Goal: Find specific page/section: Find specific page/section

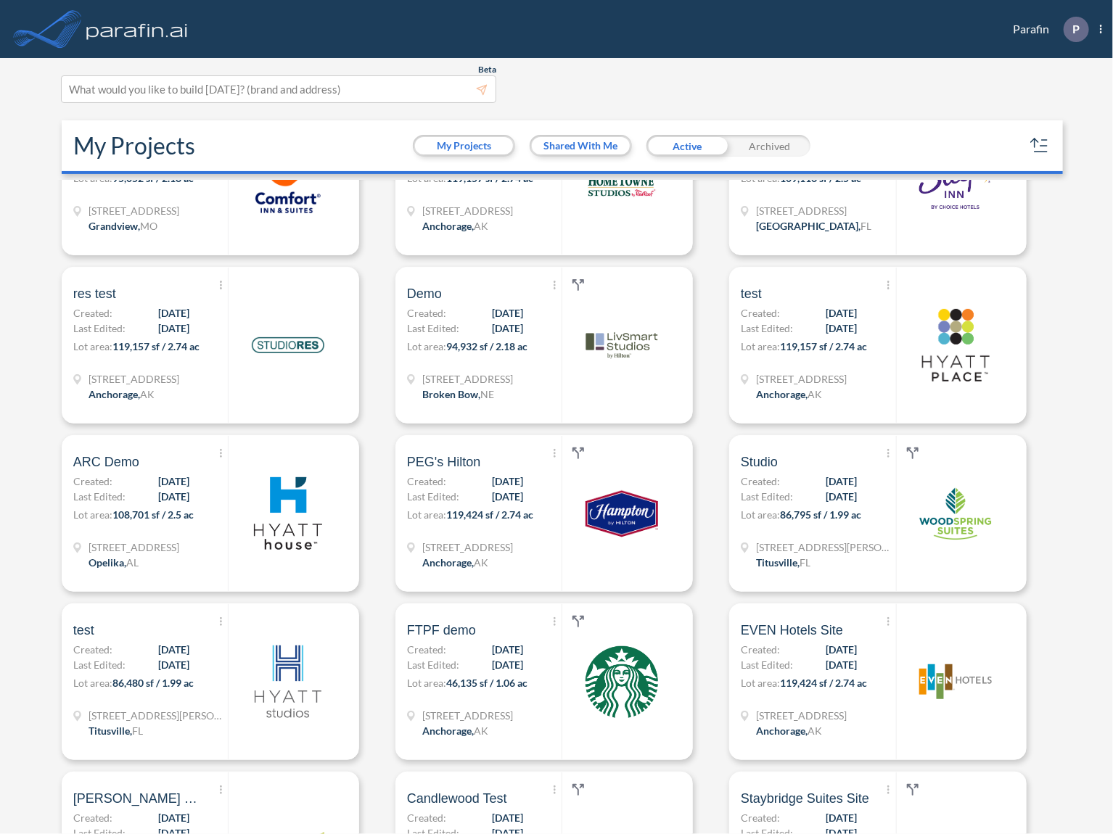
scroll to position [4411, 0]
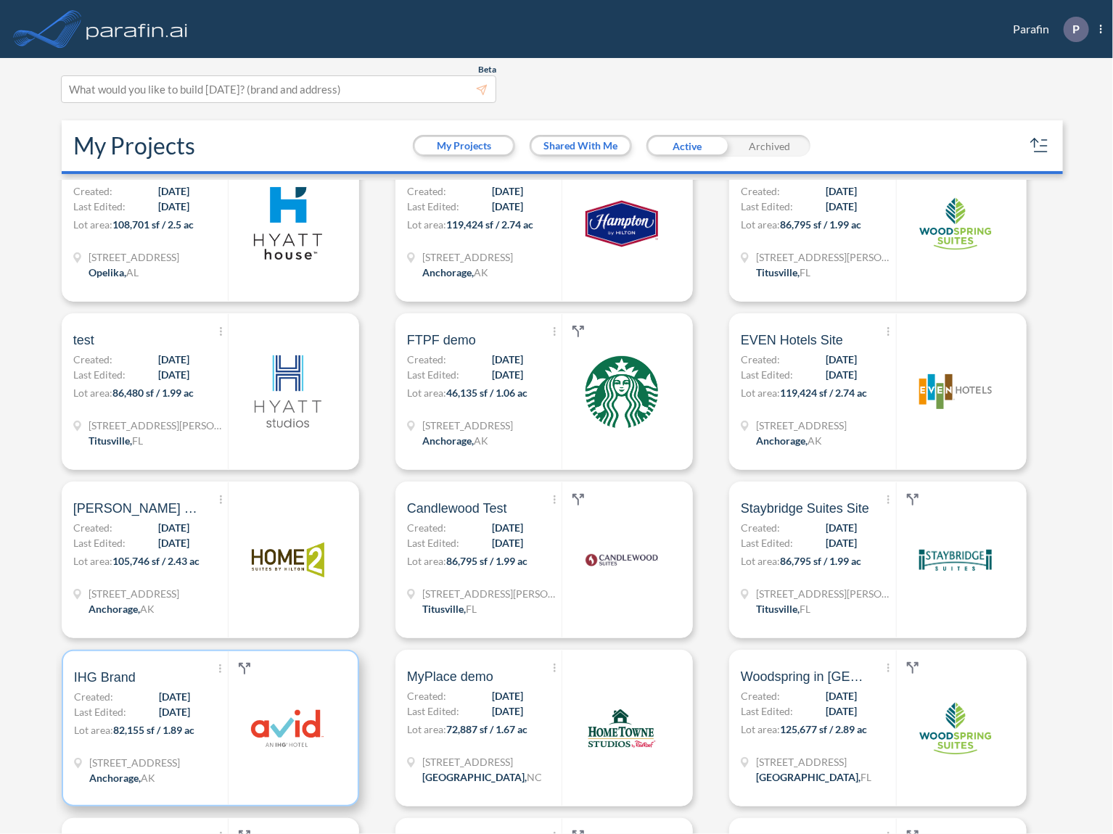
click at [177, 714] on span "[DATE]" at bounding box center [174, 711] width 31 height 15
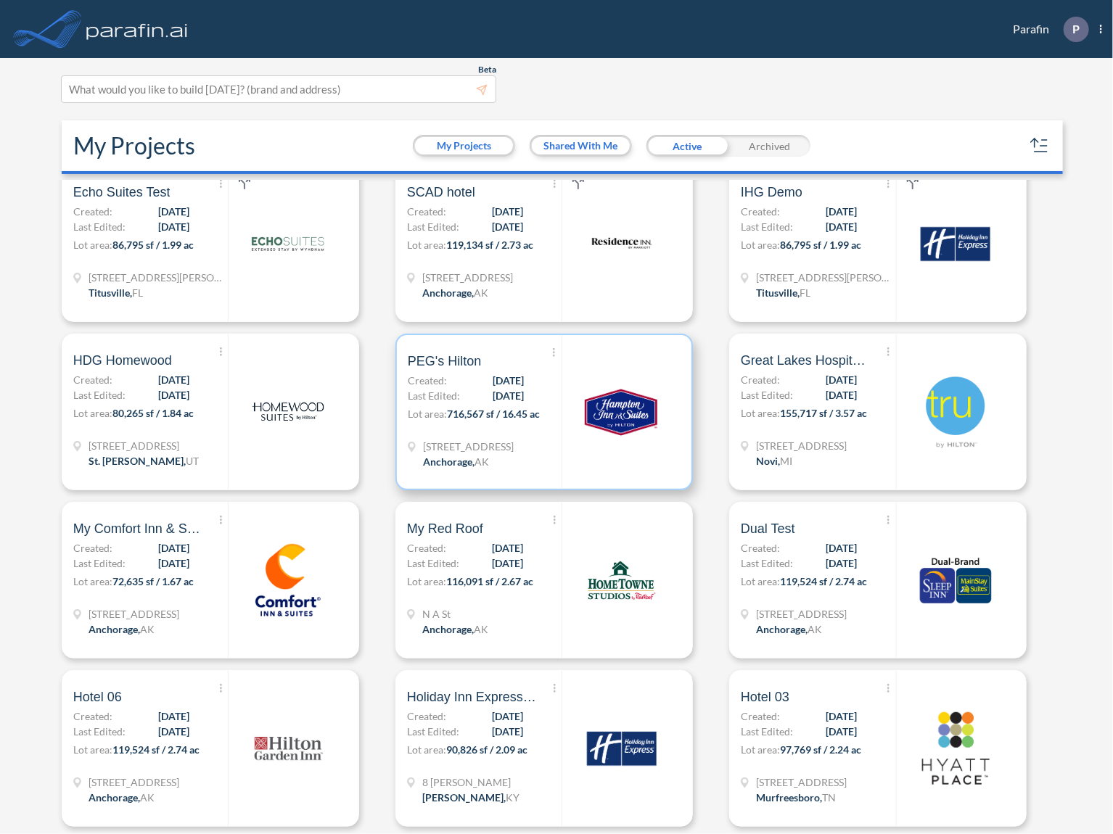
scroll to position [4657, 0]
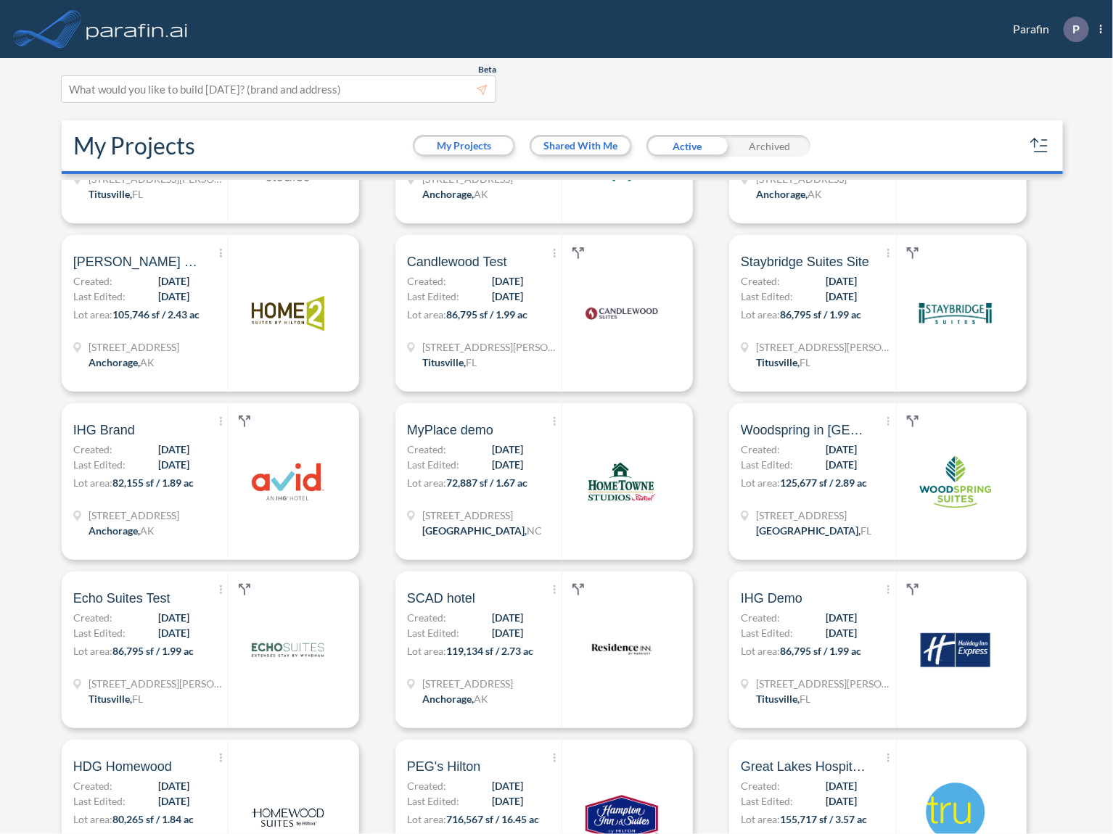
click at [771, 145] on div "Archived" at bounding box center [769, 146] width 82 height 22
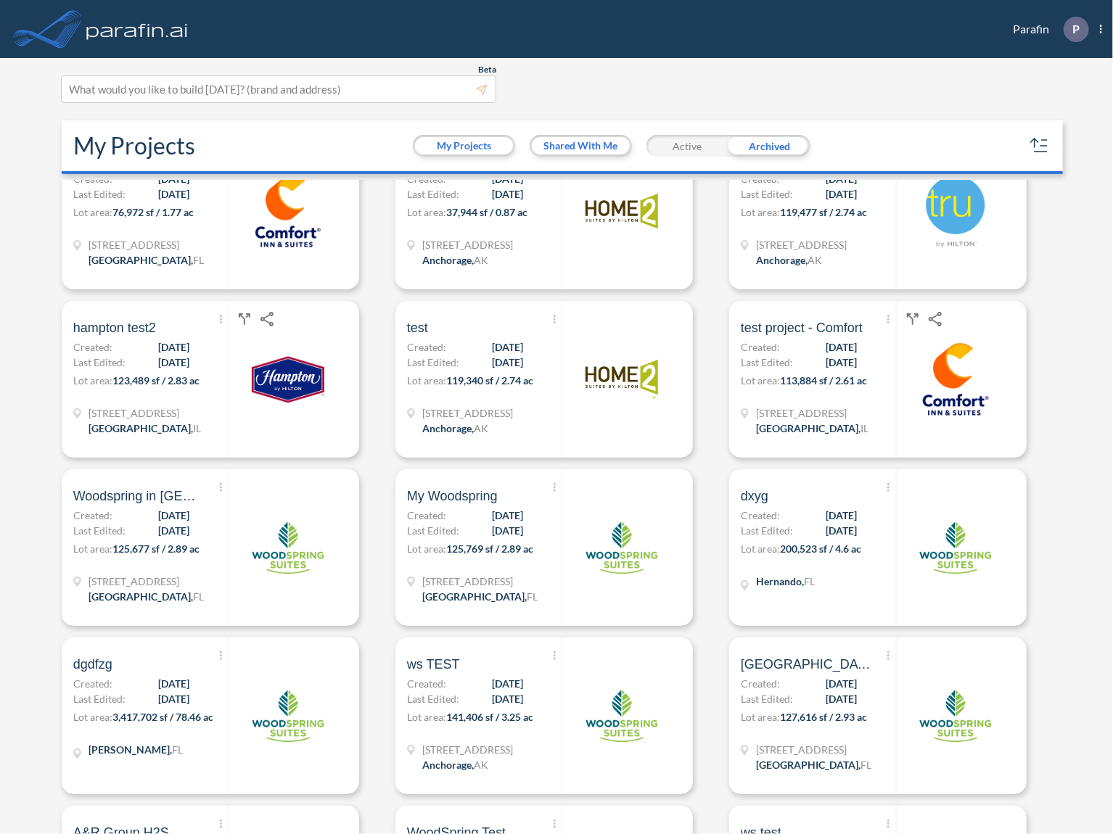
scroll to position [14581, 0]
